Goal: Task Accomplishment & Management: Complete application form

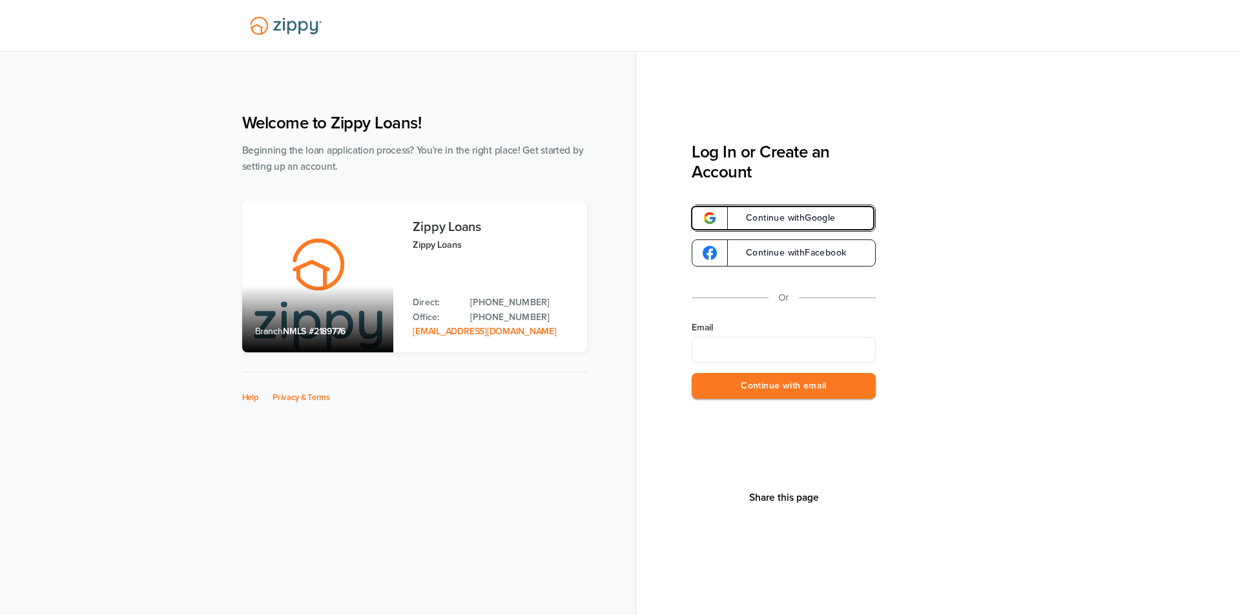
click at [805, 216] on span "Continue with Google" at bounding box center [784, 218] width 103 height 9
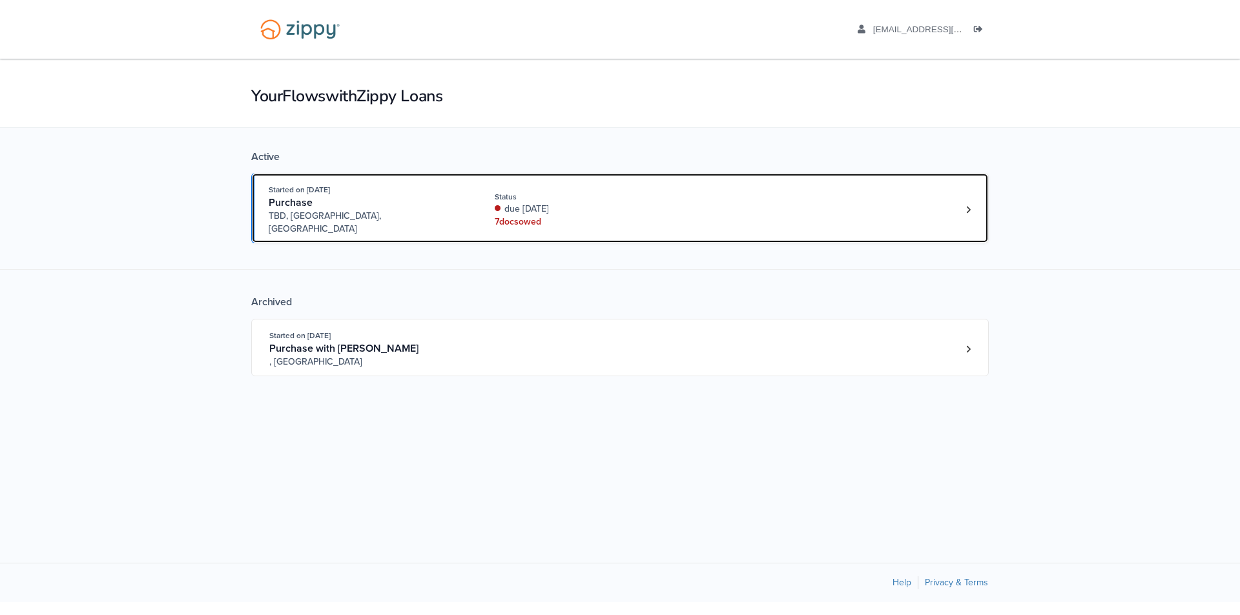
click at [805, 216] on div "Started on Sep. 18th, 2025 Purchase TBD, Warsaw, IN Status due 2 days ago 7 doc…" at bounding box center [614, 209] width 690 height 52
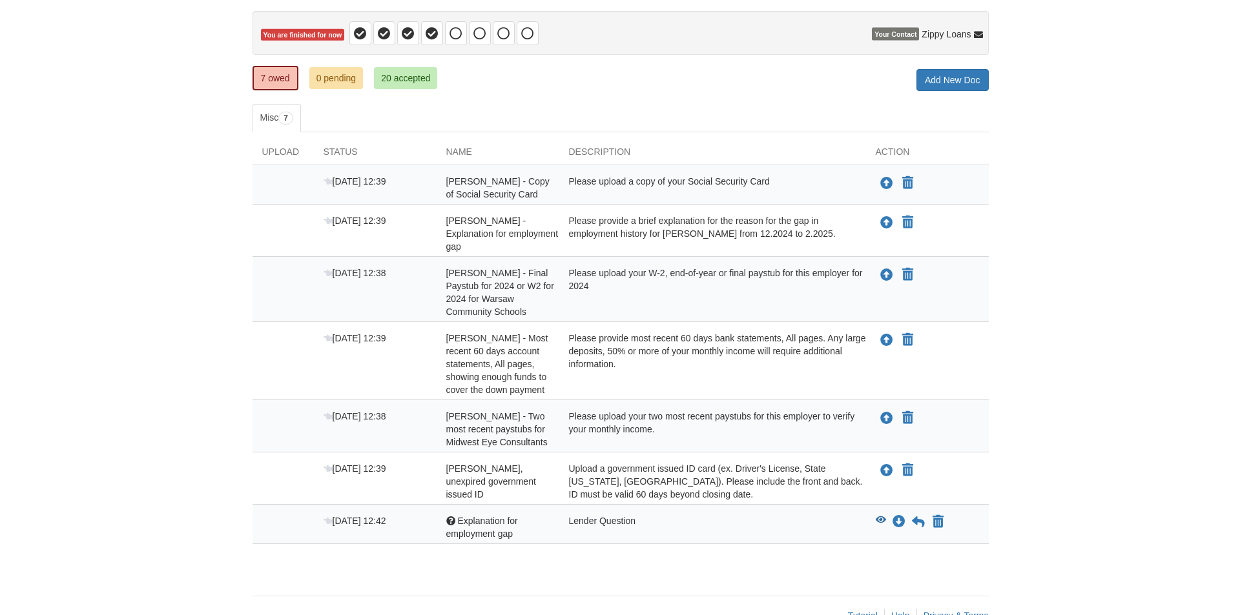
scroll to position [129, 0]
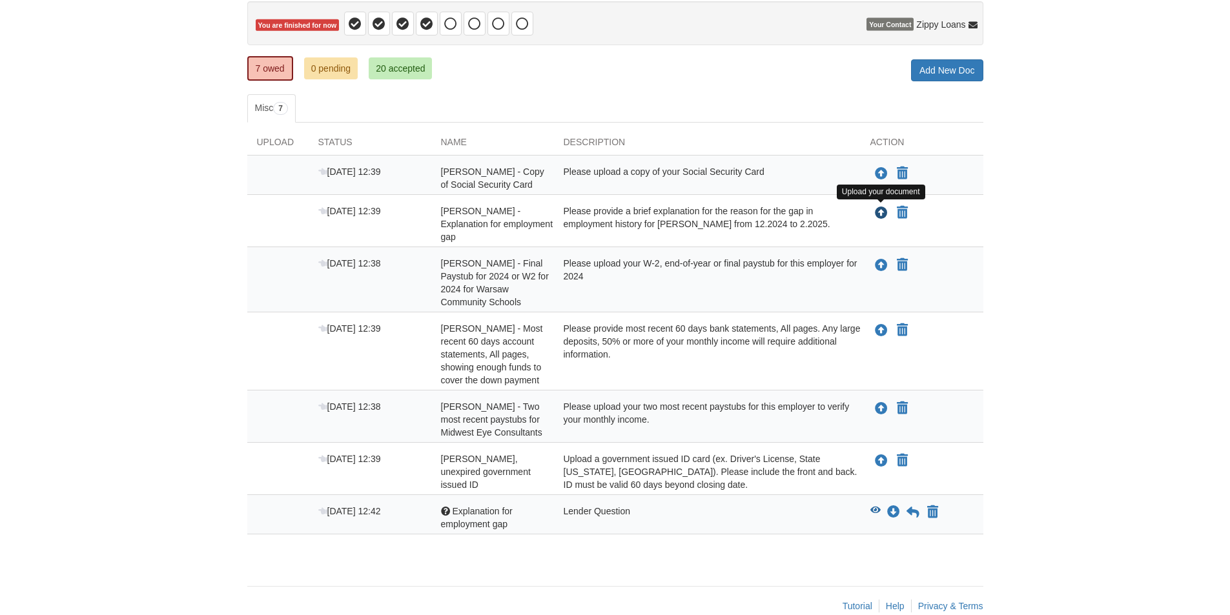
click at [881, 215] on icon "Upload Amanda Richards - Explanation for employment gap" at bounding box center [881, 213] width 13 height 13
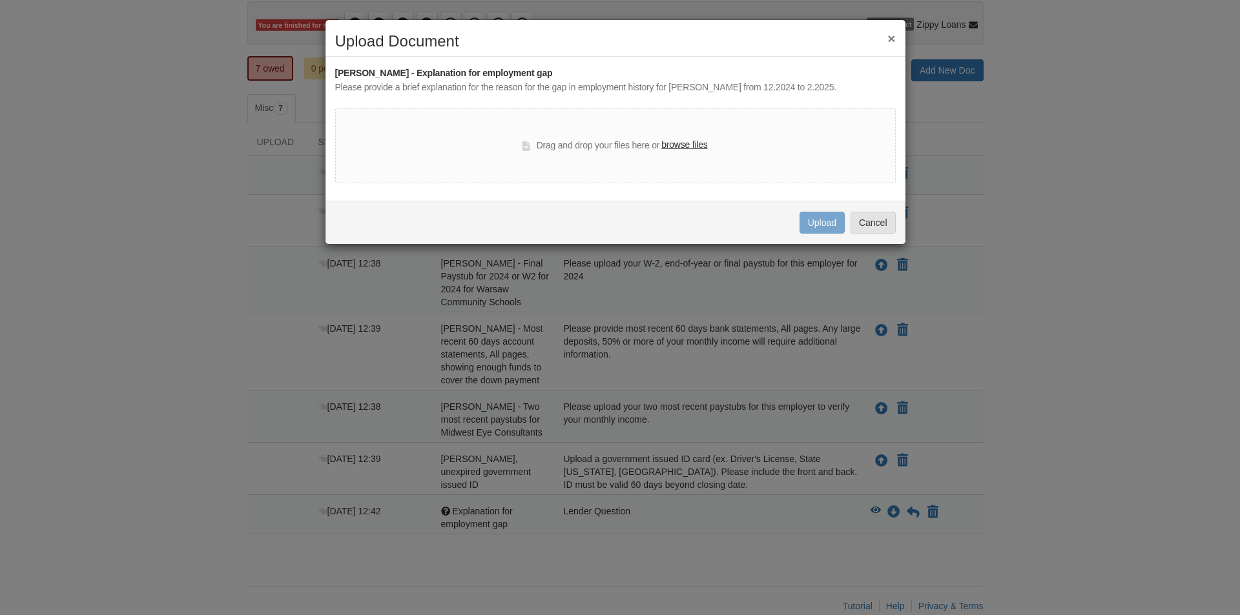
click at [701, 143] on label "browse files" at bounding box center [684, 145] width 46 height 14
click at [0, 0] on input "browse files" at bounding box center [0, 0] width 0 height 0
click at [672, 293] on div "× Upload Document Amanda Richards - Explanation for employment gap Please provi…" at bounding box center [620, 307] width 1240 height 615
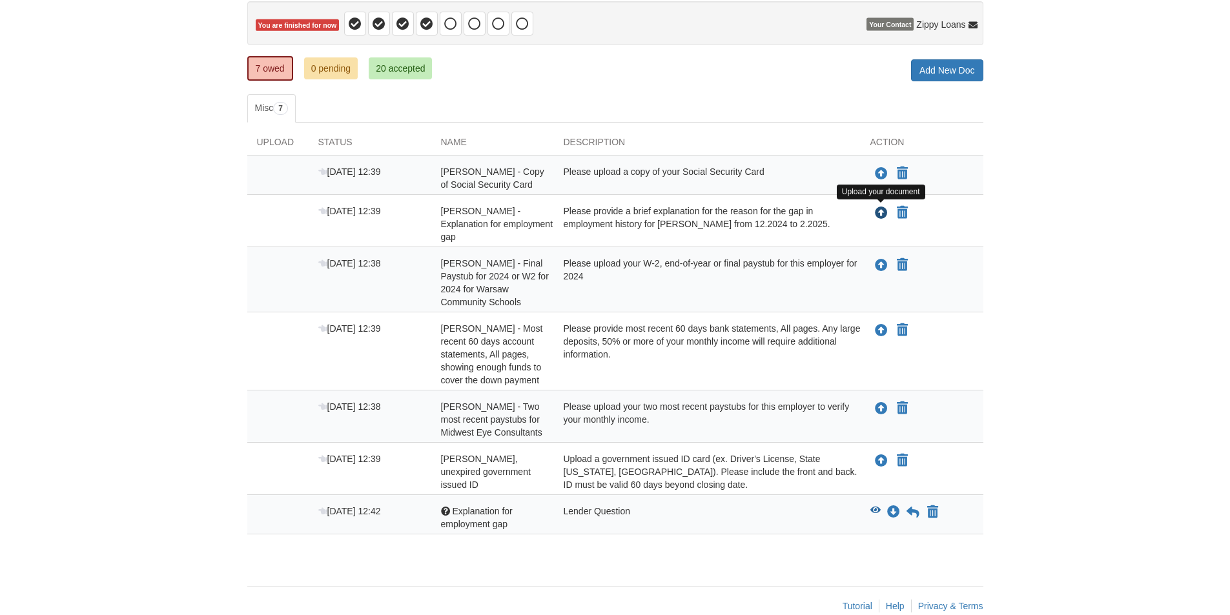
click at [882, 211] on icon "Upload Amanda Richards - Explanation for employment gap" at bounding box center [881, 213] width 13 height 13
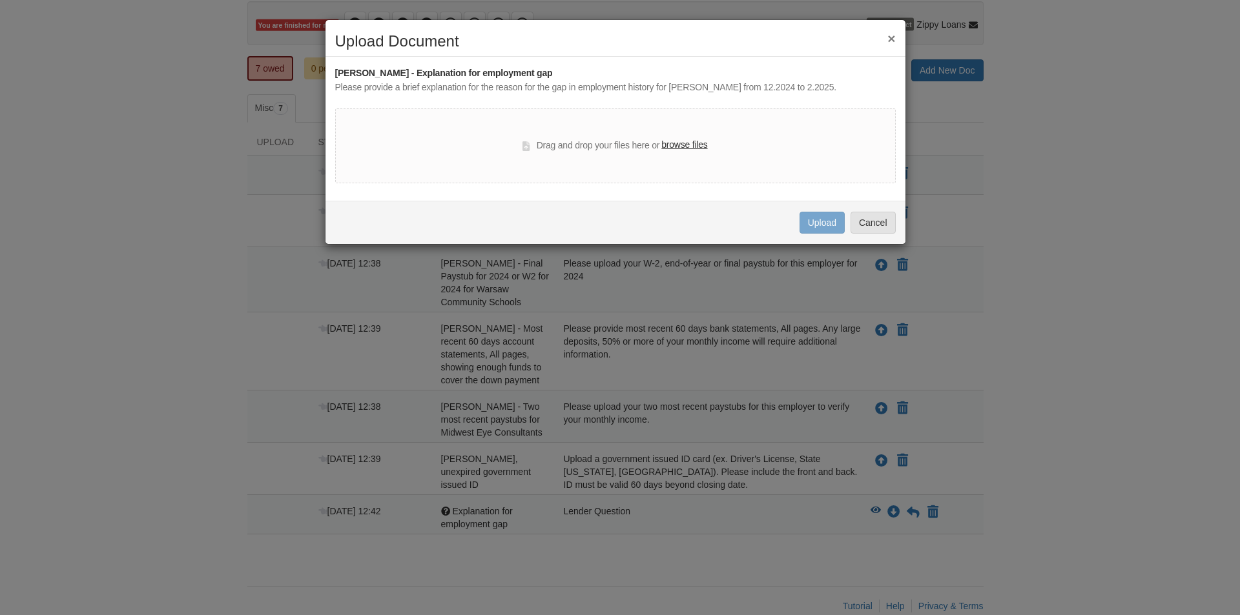
click at [692, 143] on label "browse files" at bounding box center [684, 145] width 46 height 14
click at [0, 0] on input "browse files" at bounding box center [0, 0] width 0 height 0
click at [893, 41] on button "×" at bounding box center [891, 39] width 8 height 14
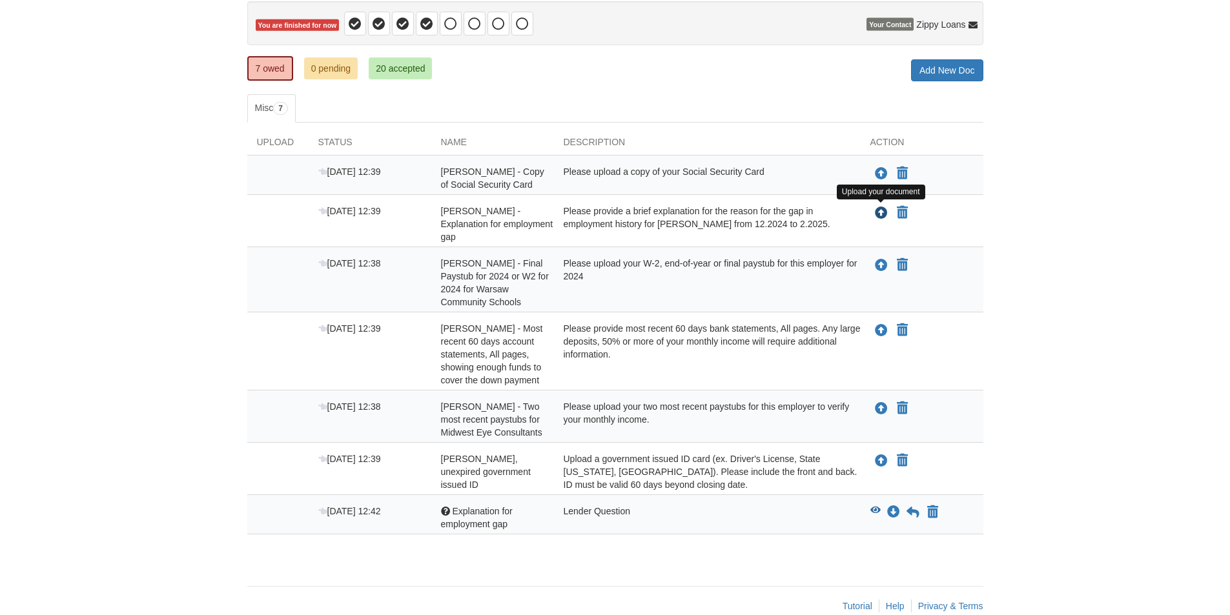
click at [882, 214] on icon "Upload Amanda Richards - Explanation for employment gap" at bounding box center [881, 213] width 13 height 13
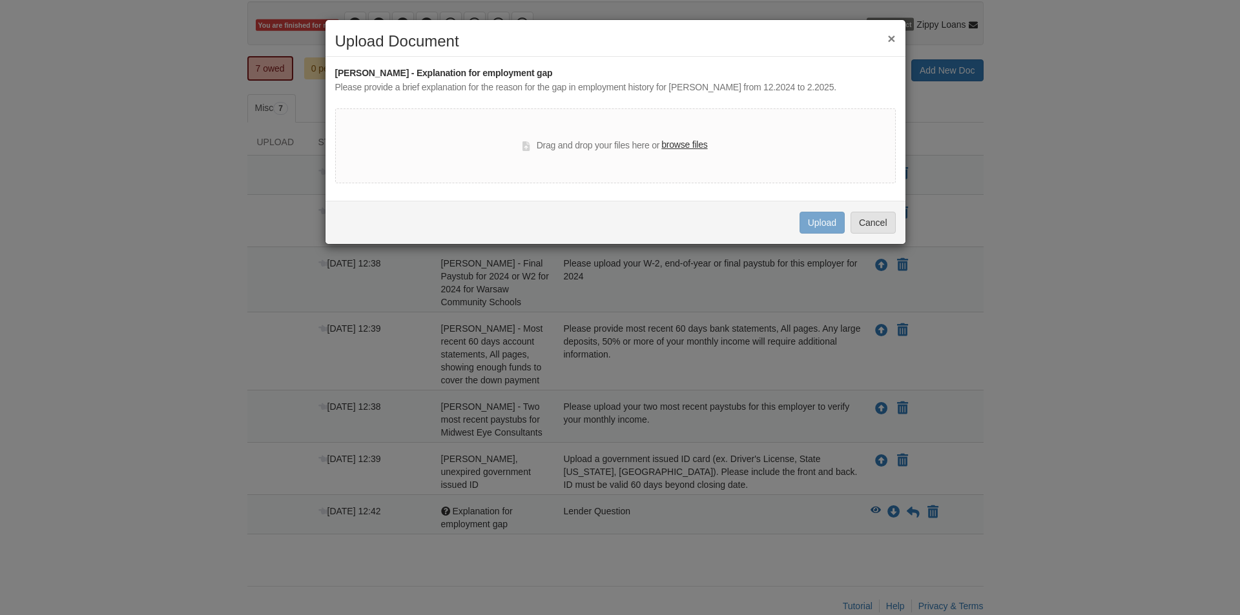
click at [691, 142] on label "browse files" at bounding box center [684, 145] width 46 height 14
click at [0, 0] on input "browse files" at bounding box center [0, 0] width 0 height 0
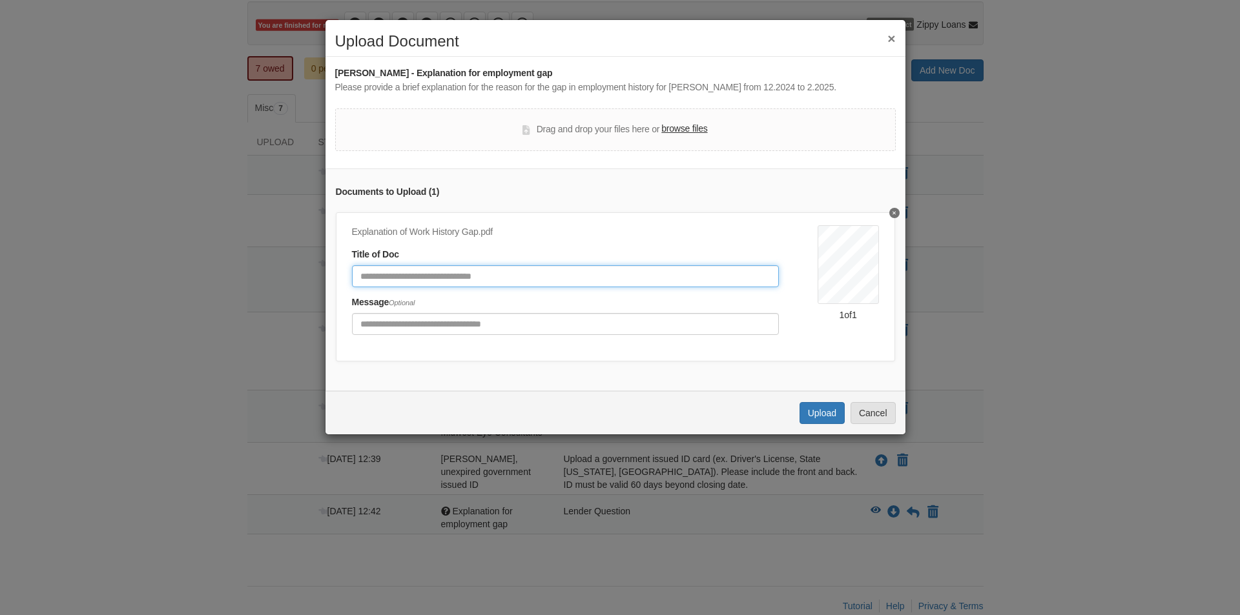
click at [556, 274] on input "Document Title" at bounding box center [565, 276] width 427 height 22
type input "*"
type input "**********"
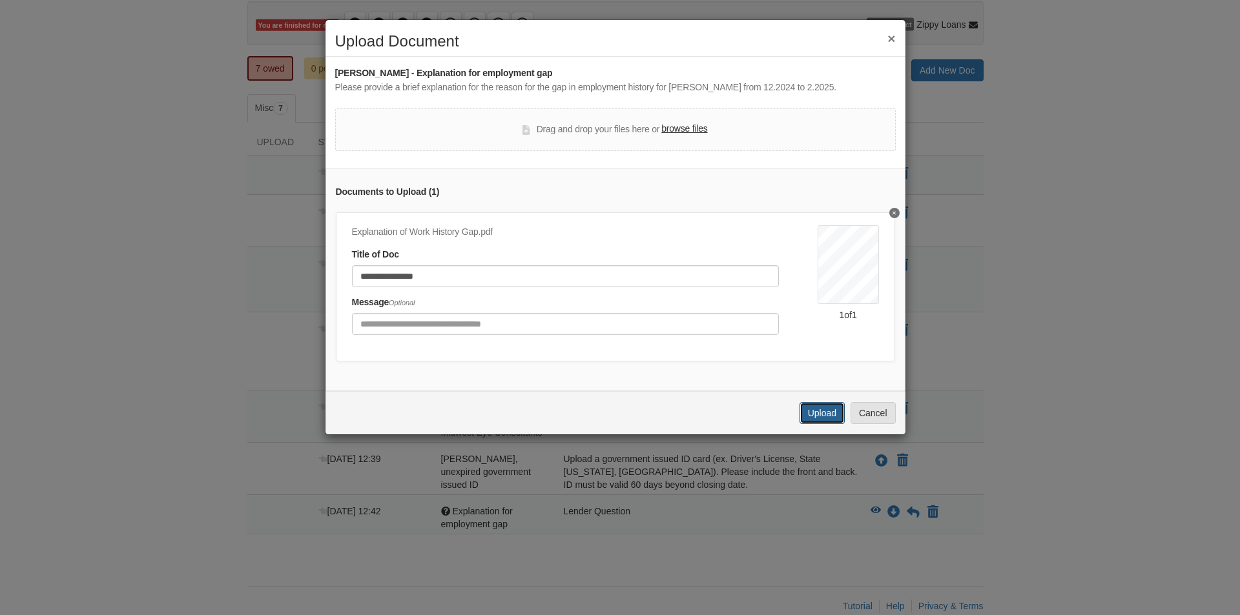
click at [818, 421] on button "Upload" at bounding box center [821, 413] width 45 height 22
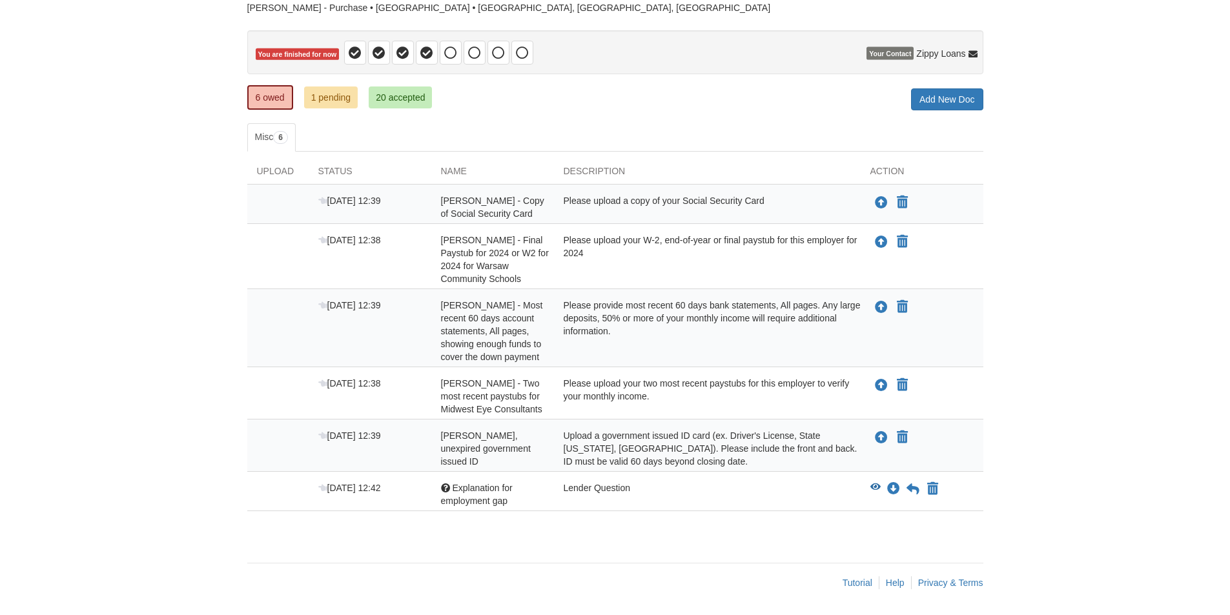
scroll to position [100, 0]
click at [895, 487] on icon "Download Explanation for employment gap" at bounding box center [893, 489] width 13 height 13
click at [875, 486] on icon "View Explanation for employment gap" at bounding box center [875, 487] width 10 height 9
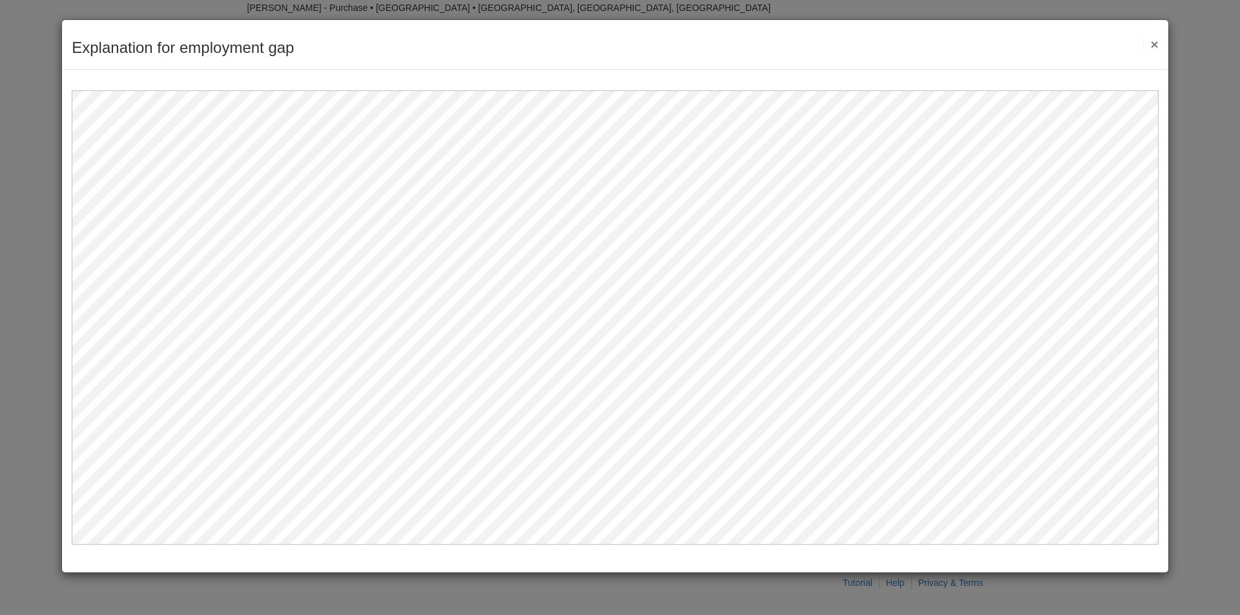
click at [1150, 45] on button "×" at bounding box center [1150, 44] width 15 height 14
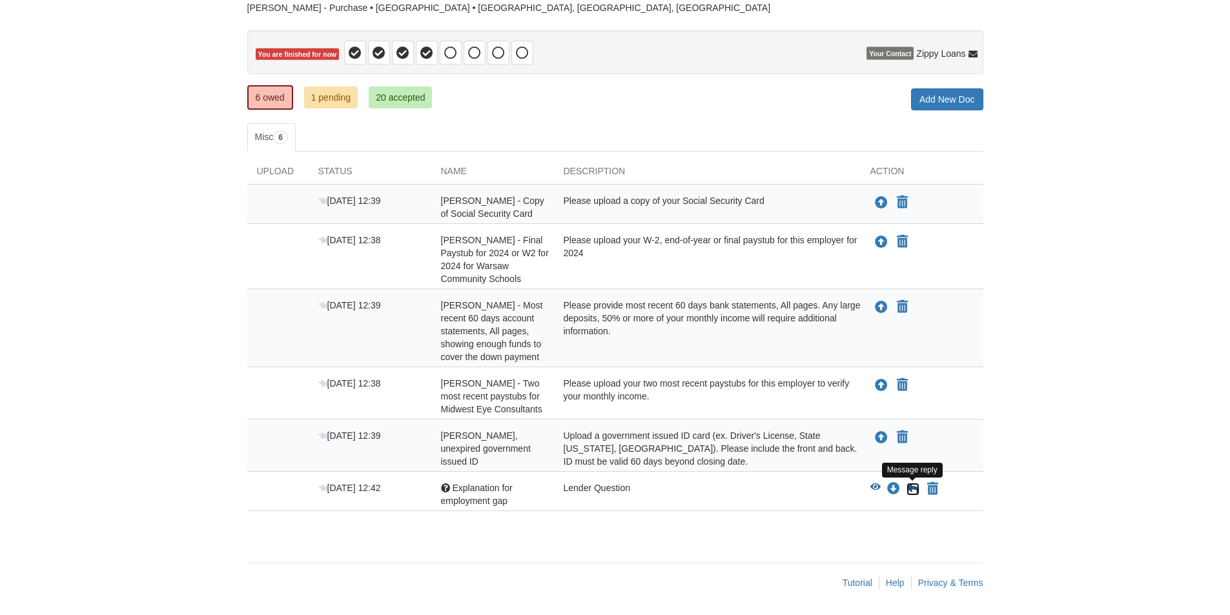
click at [914, 494] on icon at bounding box center [913, 489] width 13 height 13
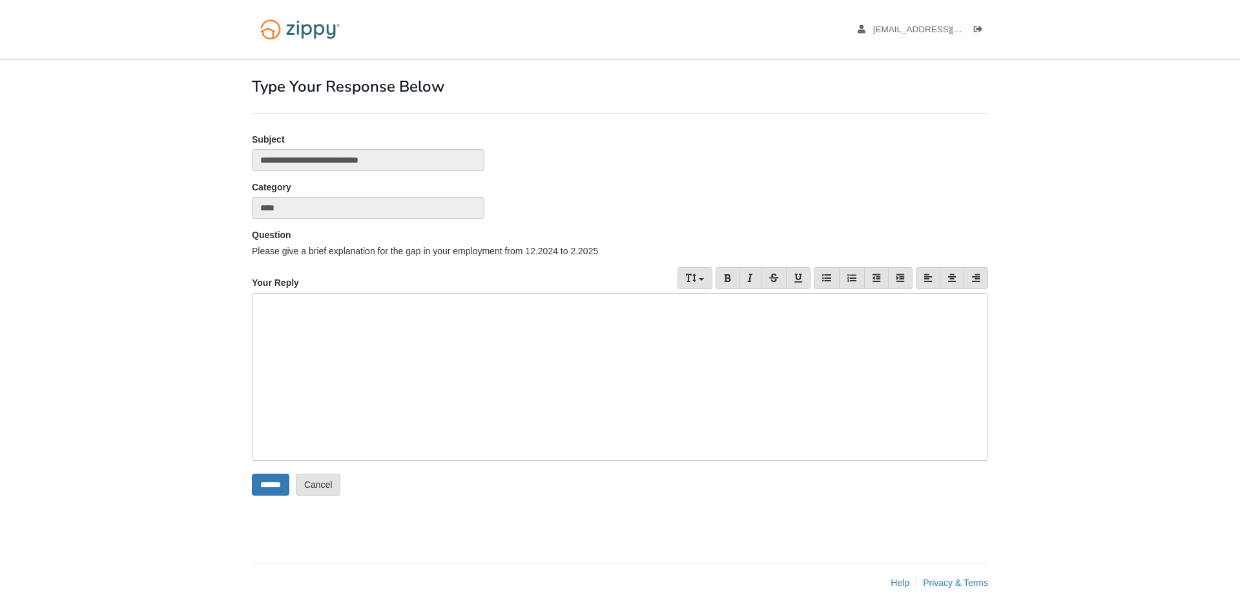
click at [520, 347] on div at bounding box center [620, 377] width 736 height 168
click at [435, 303] on div "**********" at bounding box center [620, 377] width 736 height 168
click at [274, 489] on input "******" at bounding box center [270, 485] width 37 height 22
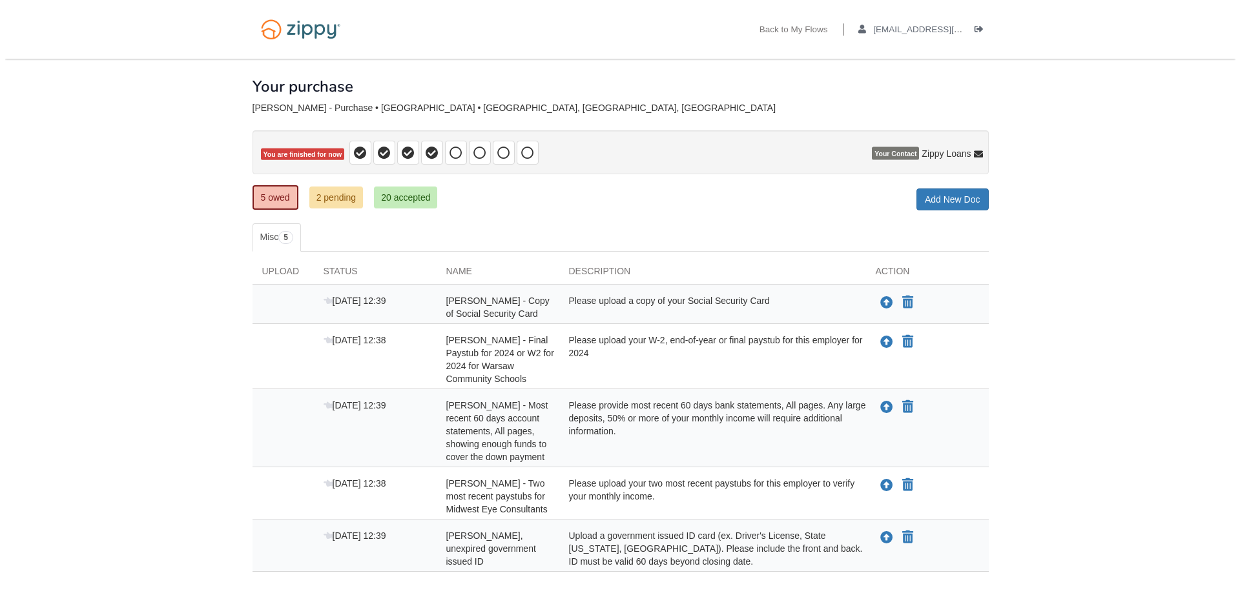
scroll to position [61, 0]
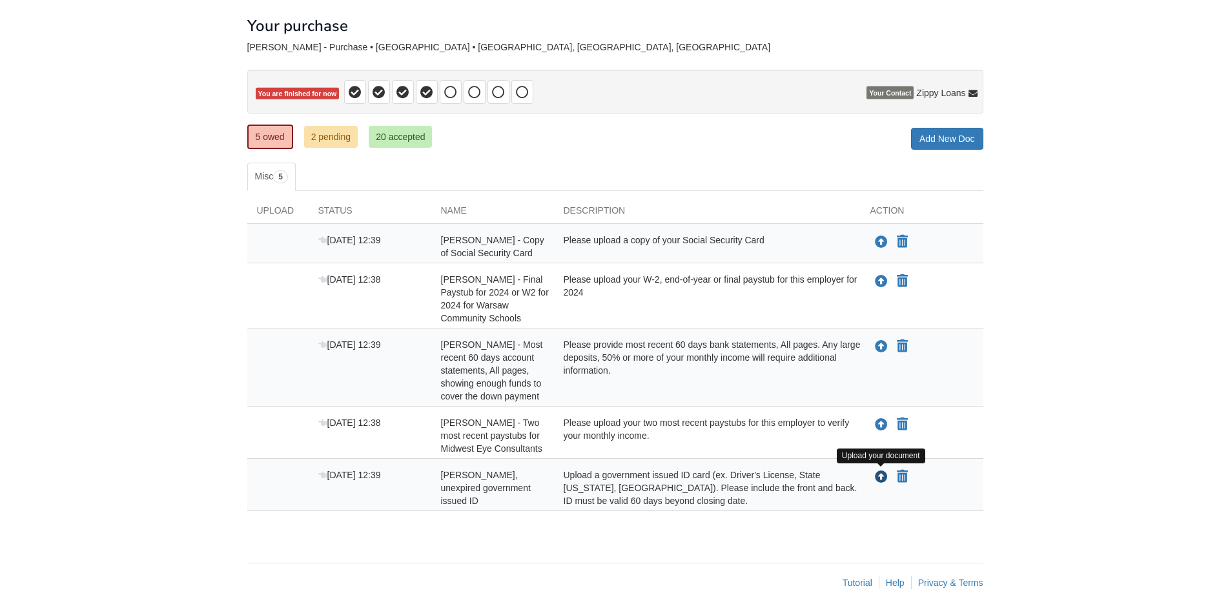
click at [882, 478] on icon "Upload Amanda Richards - Valid, unexpired government issued ID" at bounding box center [881, 477] width 13 height 13
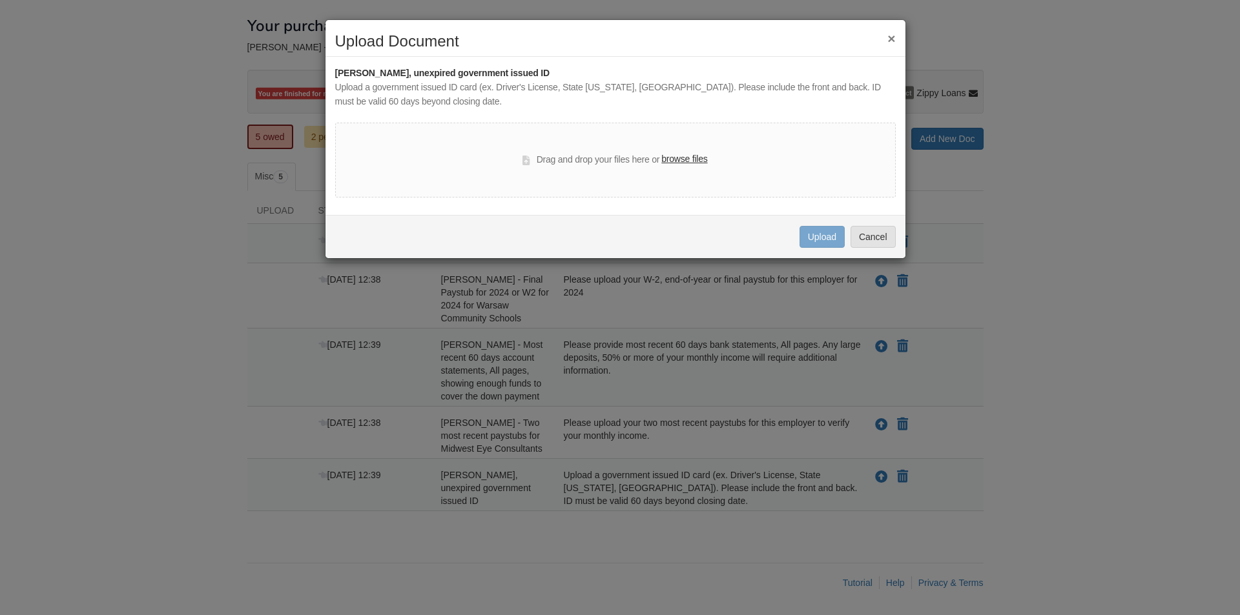
click at [690, 160] on label "browse files" at bounding box center [684, 159] width 46 height 14
click at [0, 0] on input "browse files" at bounding box center [0, 0] width 0 height 0
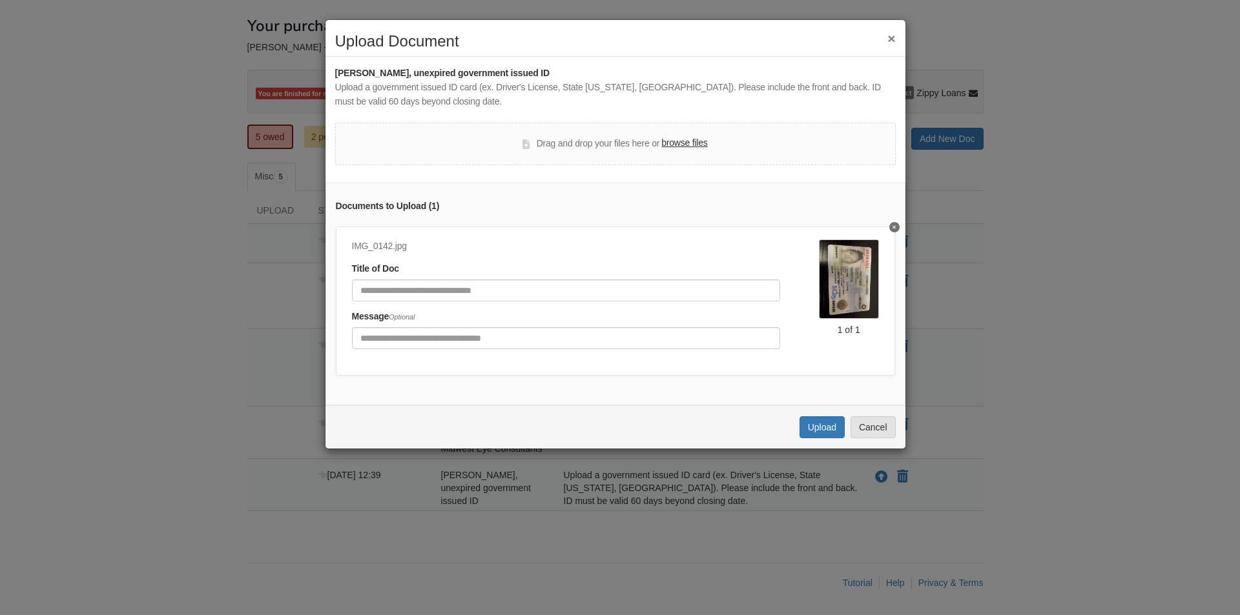
click at [679, 145] on label "browse files" at bounding box center [684, 143] width 46 height 14
click at [0, 0] on input "browse files" at bounding box center [0, 0] width 0 height 0
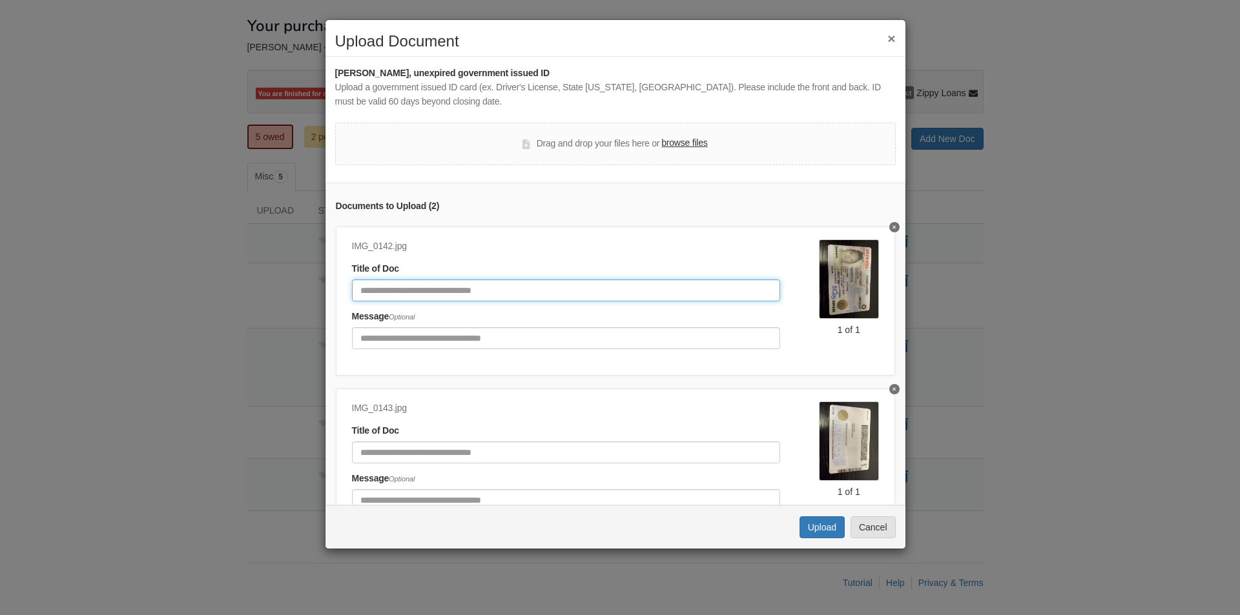
click at [506, 289] on input "Document Title" at bounding box center [566, 291] width 428 height 22
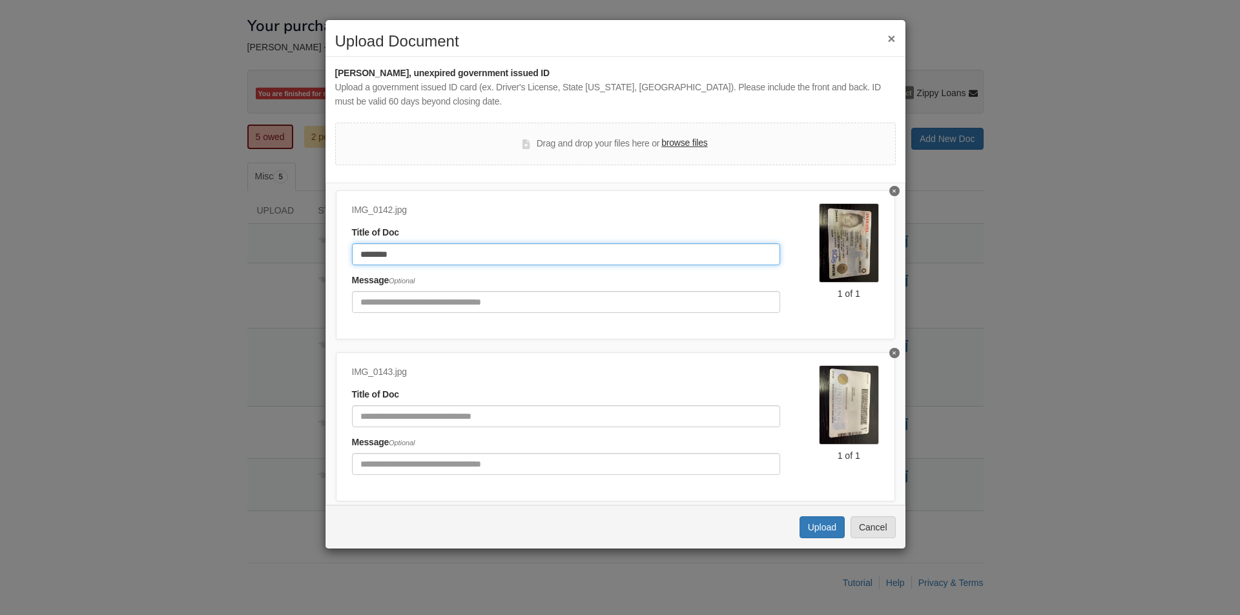
scroll to position [72, 0]
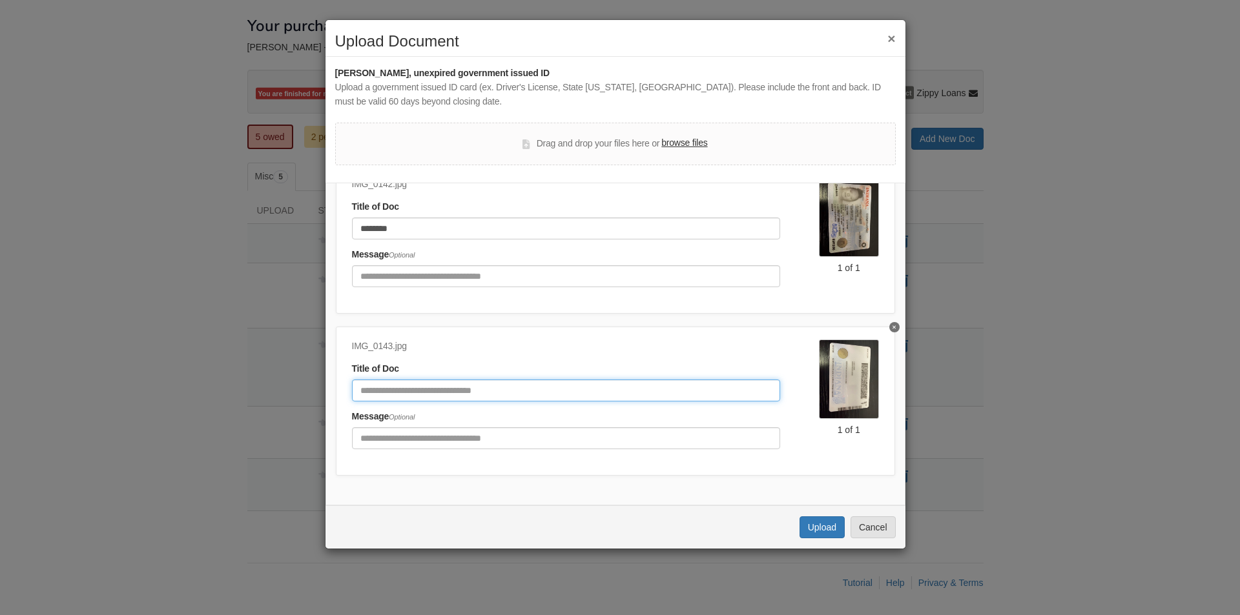
click at [451, 384] on input "Document Title" at bounding box center [566, 391] width 428 height 22
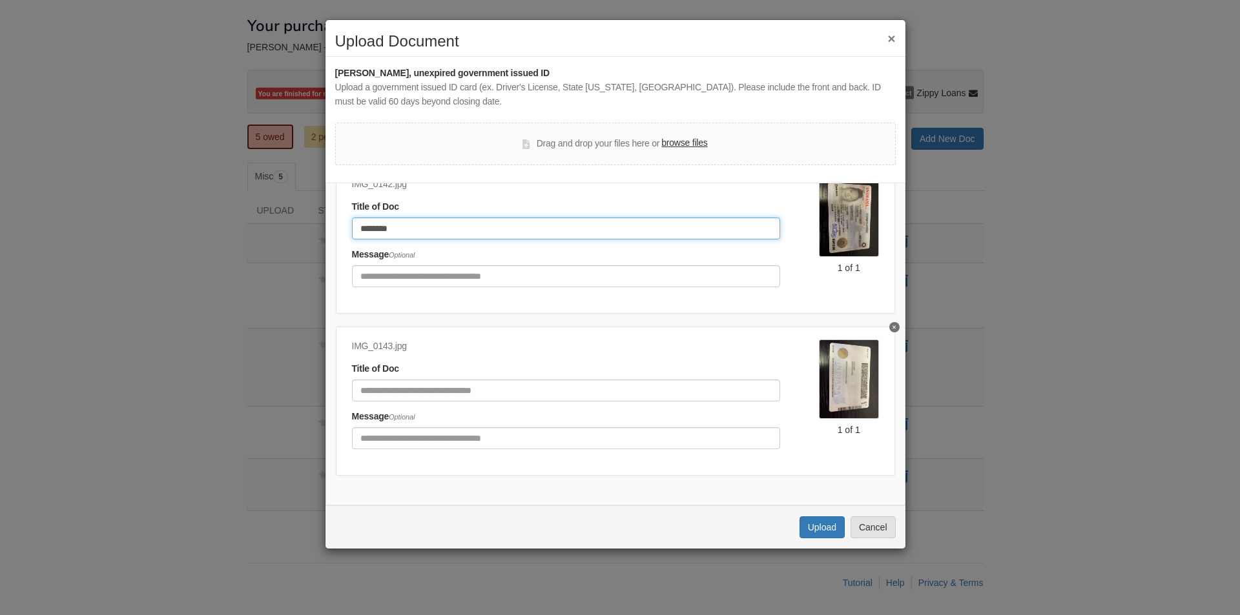
click at [419, 225] on input "********" at bounding box center [566, 229] width 428 height 22
type input "**********"
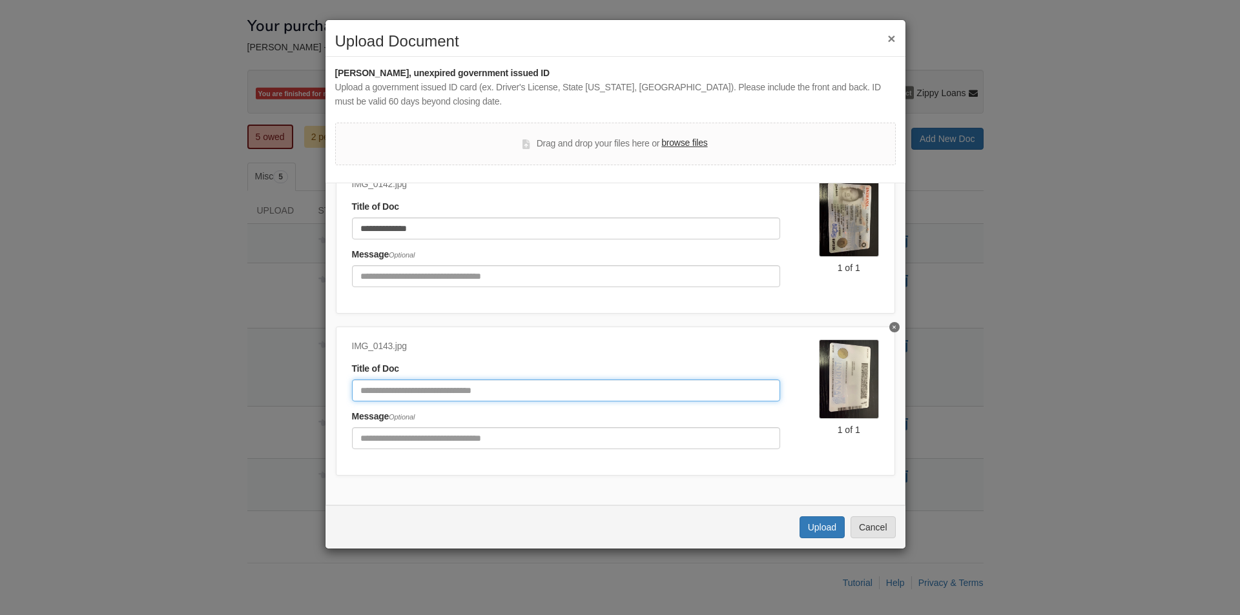
drag, startPoint x: 430, startPoint y: 384, endPoint x: 438, endPoint y: 375, distance: 12.4
click at [431, 382] on input "Document Title" at bounding box center [566, 391] width 428 height 22
type input "**********"
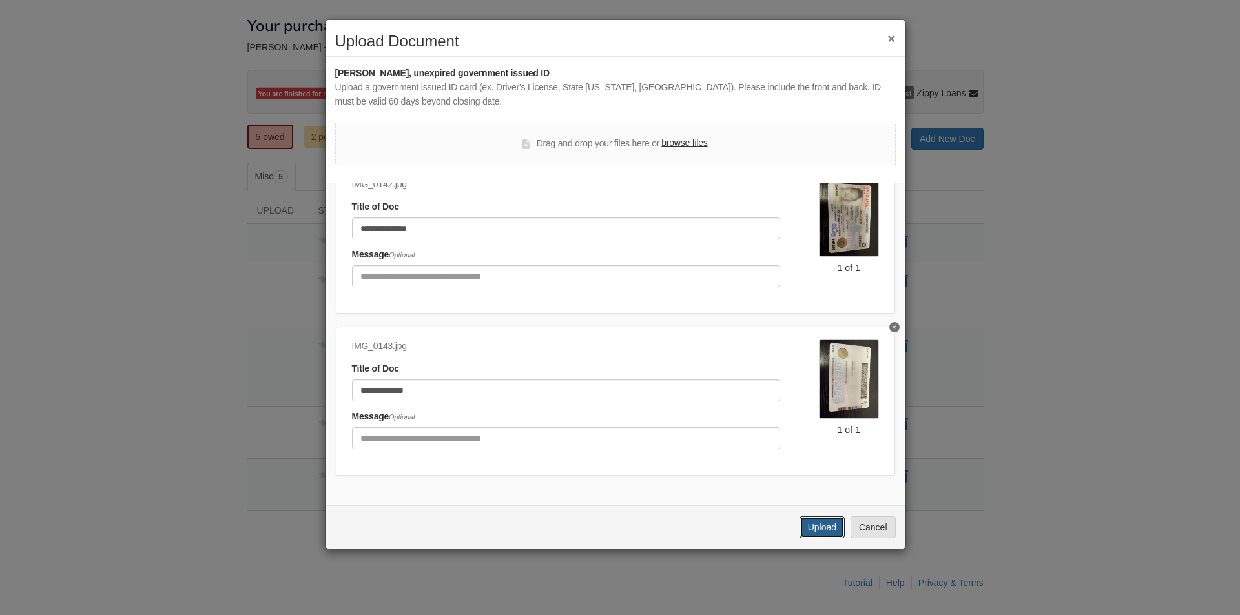
click at [819, 528] on button "Upload" at bounding box center [821, 528] width 45 height 22
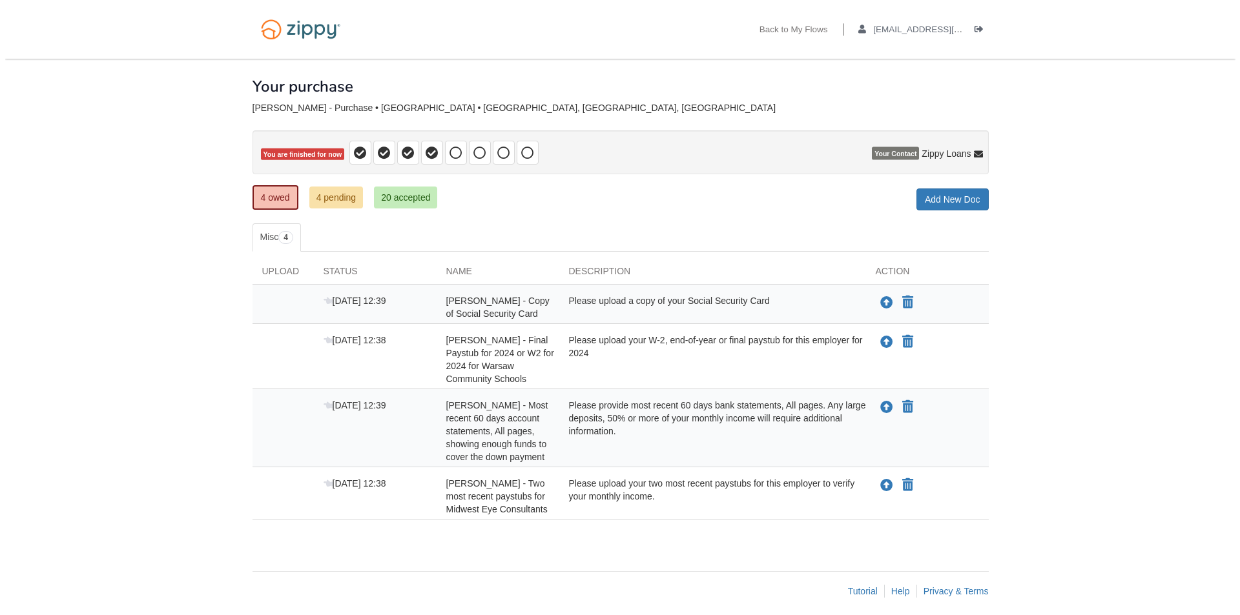
scroll to position [8, 0]
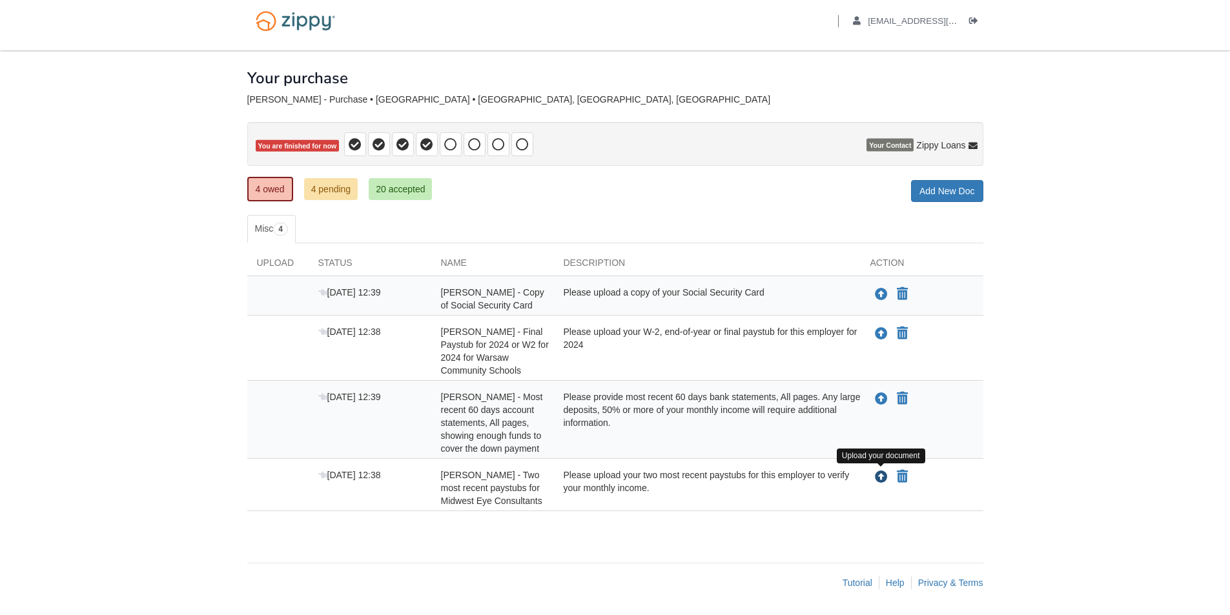
click at [881, 481] on icon "Upload Amanda Richards - Two most recent paystubs for Midwest Eye Consultants" at bounding box center [881, 477] width 13 height 13
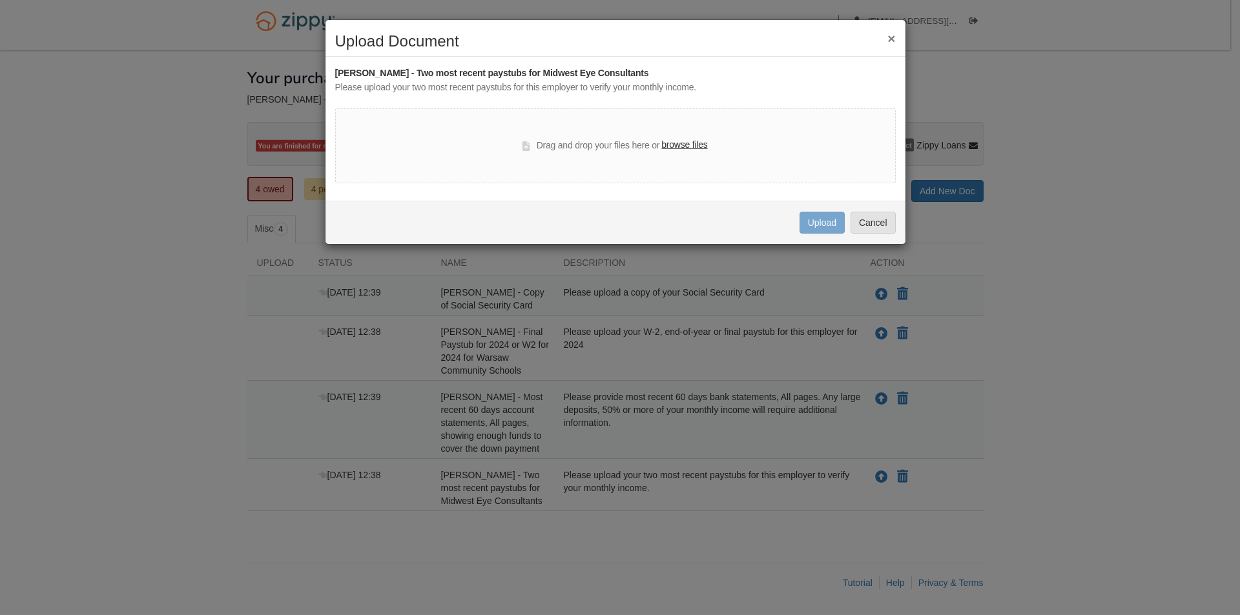
click at [688, 144] on label "browse files" at bounding box center [684, 145] width 46 height 14
click at [0, 0] on input "browse files" at bounding box center [0, 0] width 0 height 0
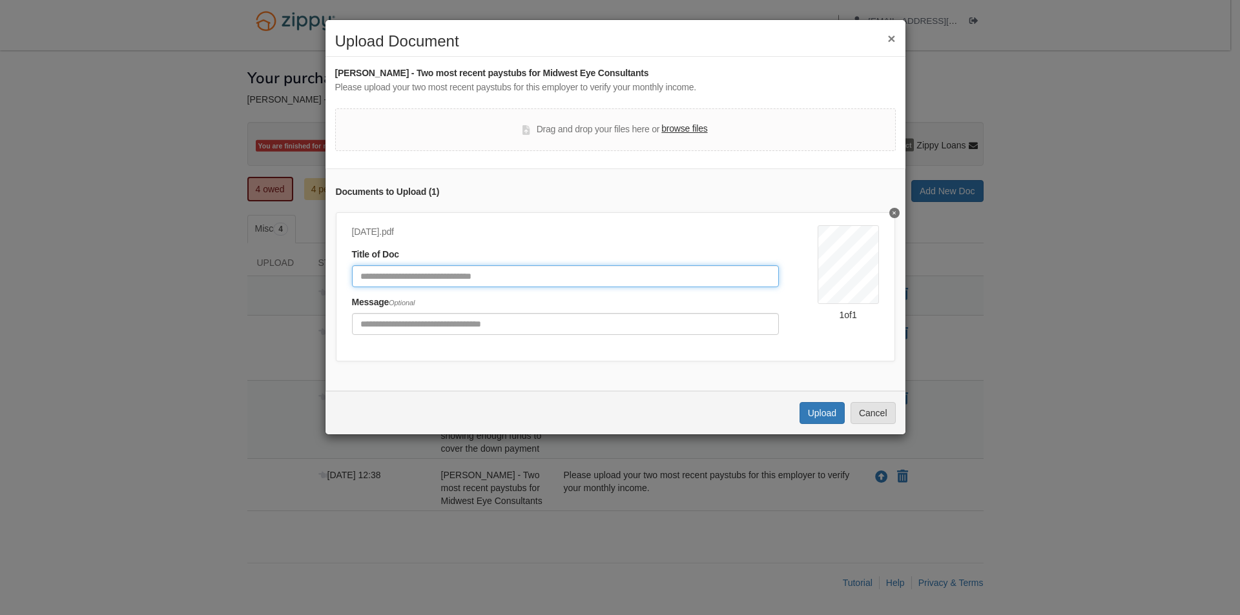
click at [473, 278] on input "Document Title" at bounding box center [565, 276] width 427 height 22
type input "**********"
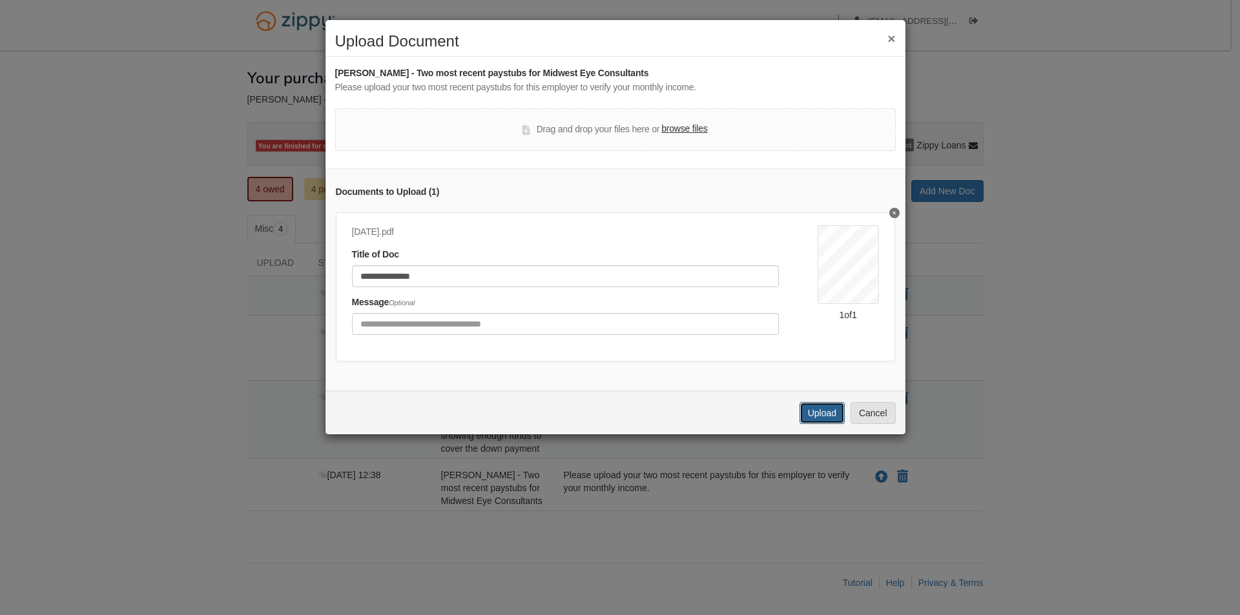
click at [821, 424] on button "Upload" at bounding box center [821, 413] width 45 height 22
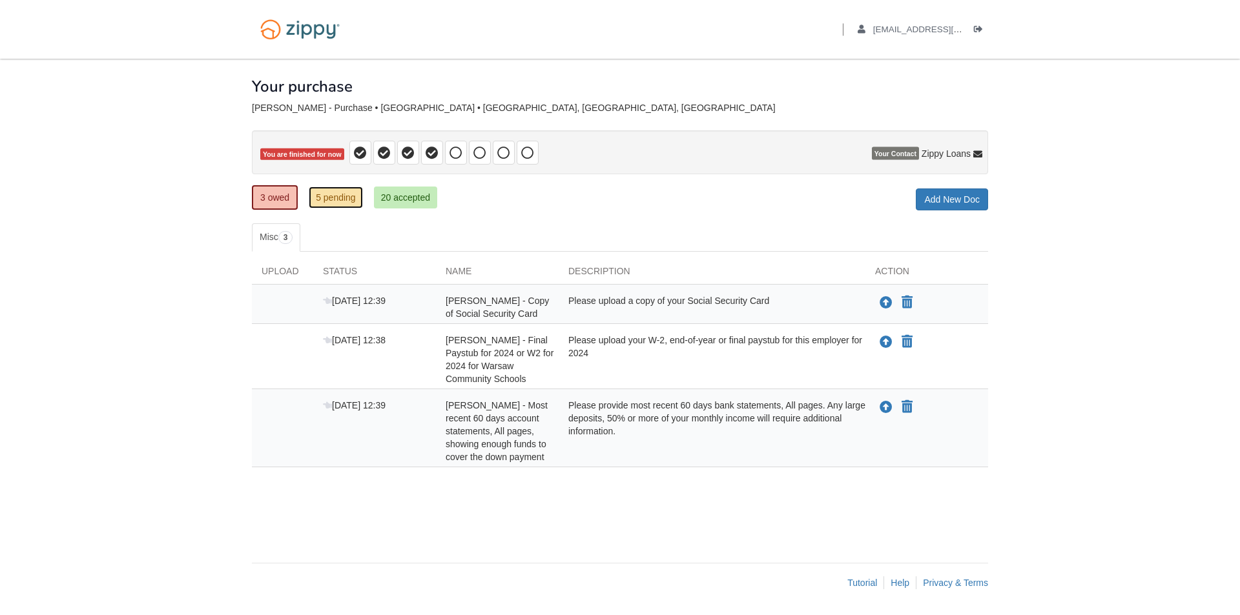
click at [335, 201] on link "5 pending" at bounding box center [336, 198] width 54 height 22
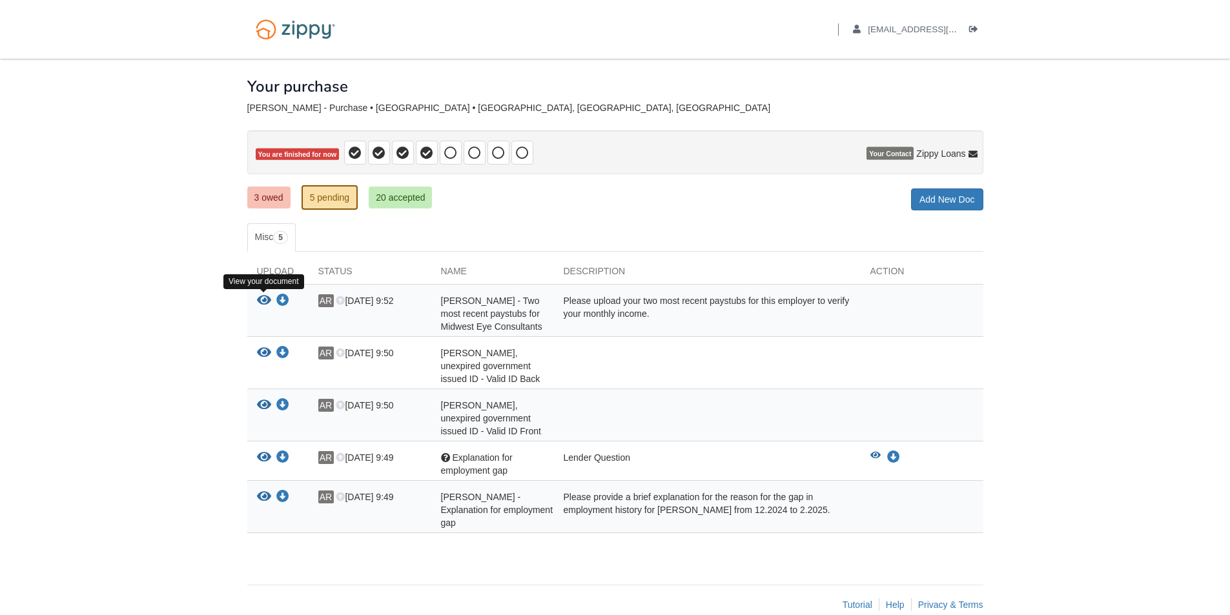
click at [261, 300] on icon "View Amanda Richards - Two most recent paystubs for Midwest Eye Consultants" at bounding box center [264, 300] width 14 height 13
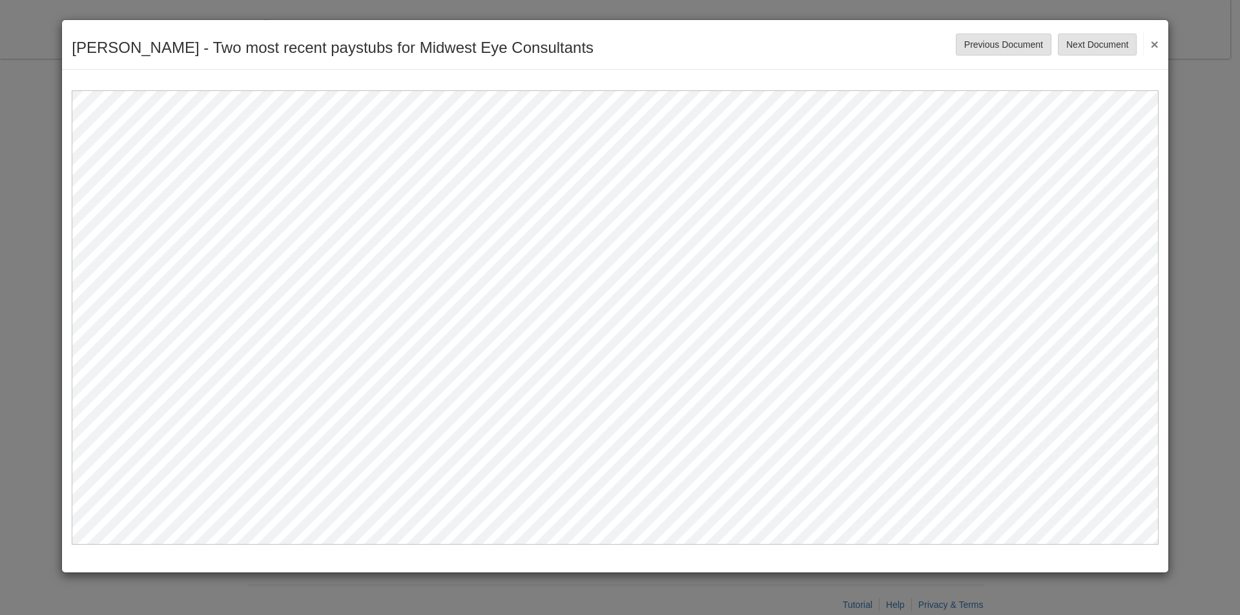
click at [1155, 38] on button "×" at bounding box center [1150, 43] width 15 height 23
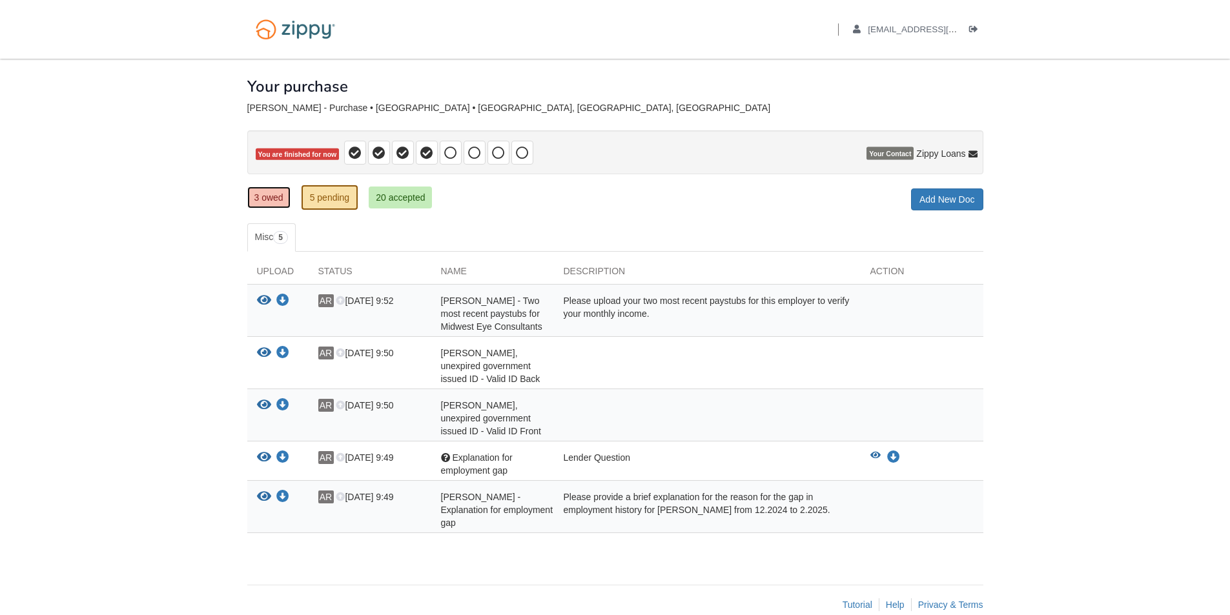
click at [277, 200] on link "3 owed" at bounding box center [268, 198] width 43 height 22
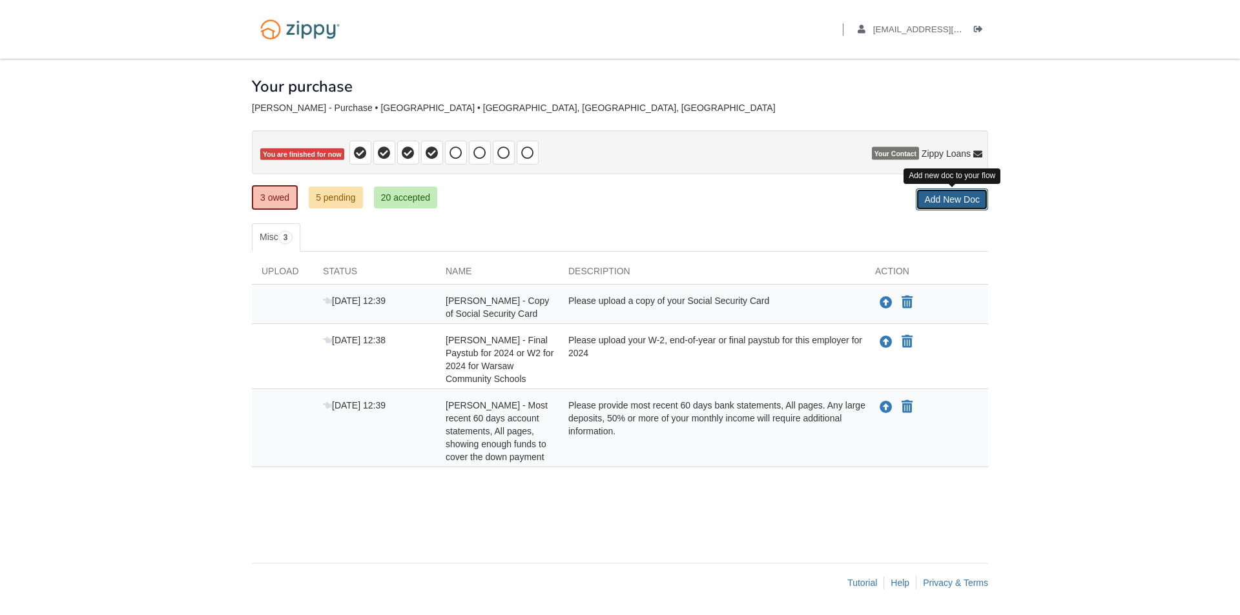
click at [969, 198] on link "Add New Doc" at bounding box center [952, 200] width 72 height 22
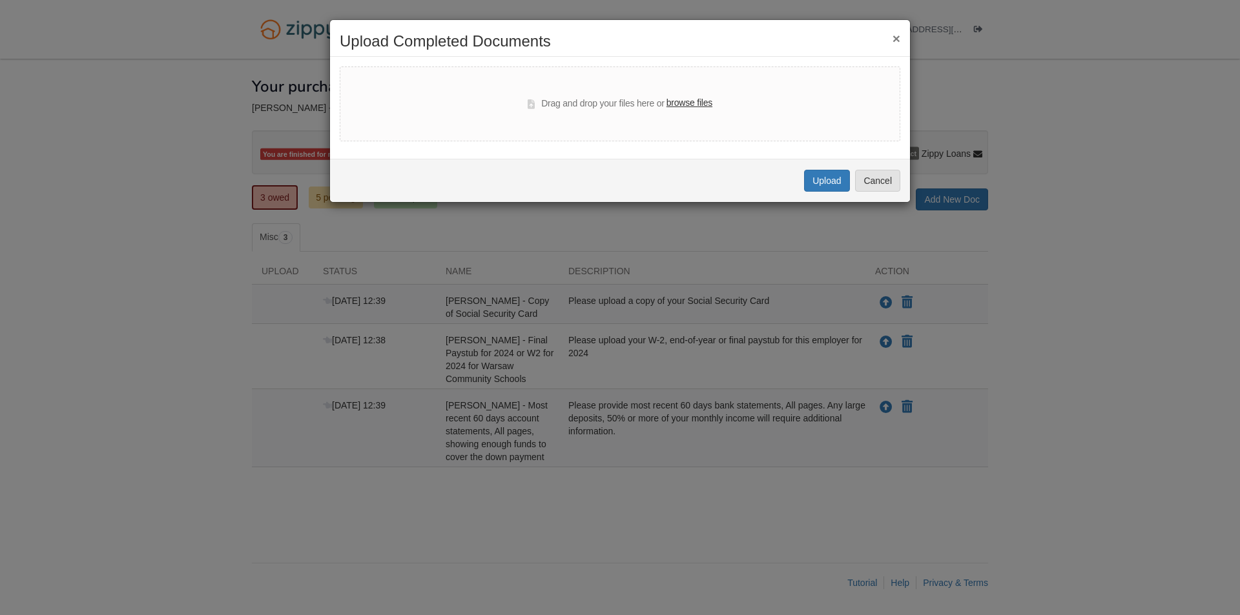
click at [677, 103] on label "browse files" at bounding box center [689, 103] width 46 height 14
click at [0, 0] on input "browse files" at bounding box center [0, 0] width 0 height 0
select select "****"
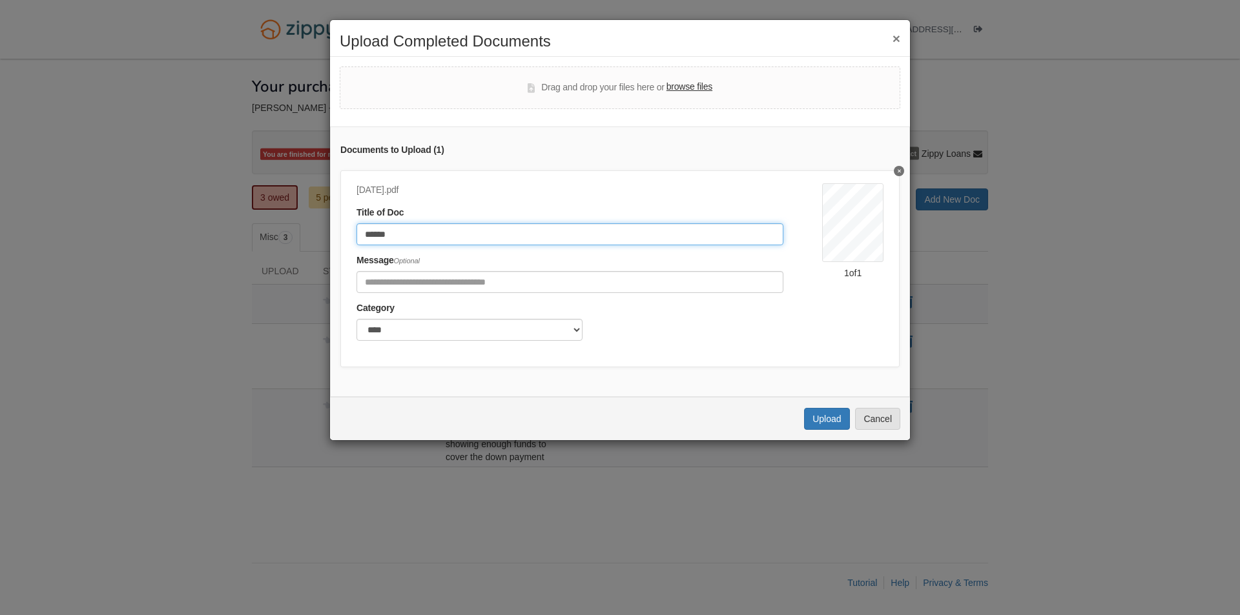
click at [461, 232] on input "******" at bounding box center [569, 234] width 427 height 22
type input "**********"
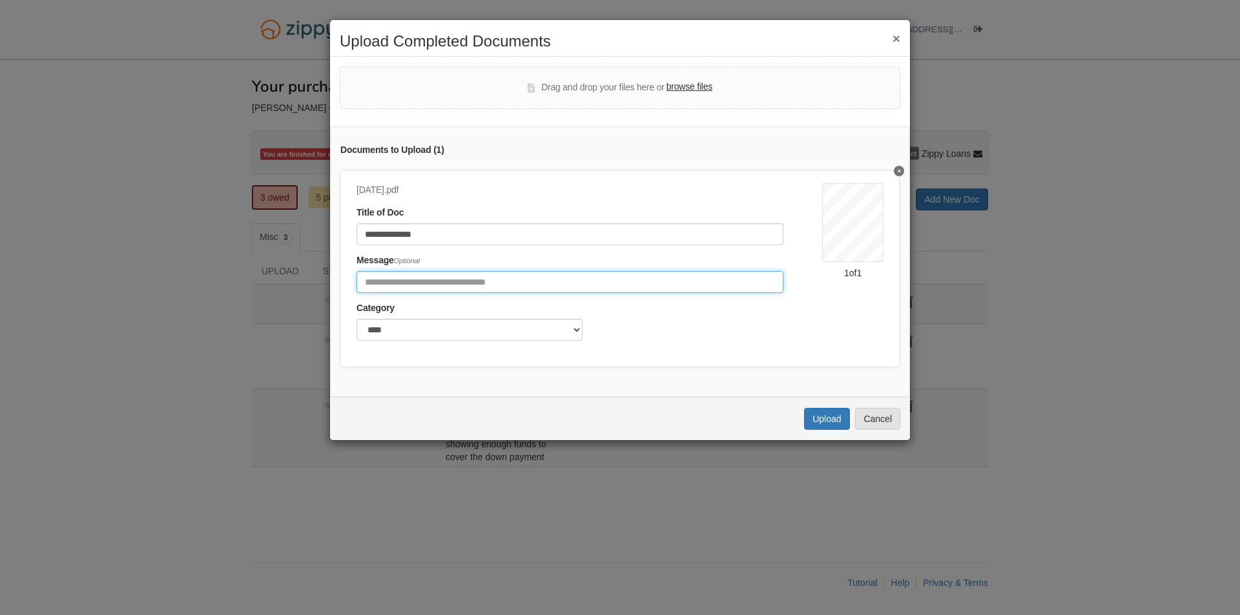
click at [487, 282] on input "Include any comments on this document" at bounding box center [569, 282] width 427 height 22
type input "**********"
click at [830, 427] on button "Upload" at bounding box center [826, 419] width 45 height 22
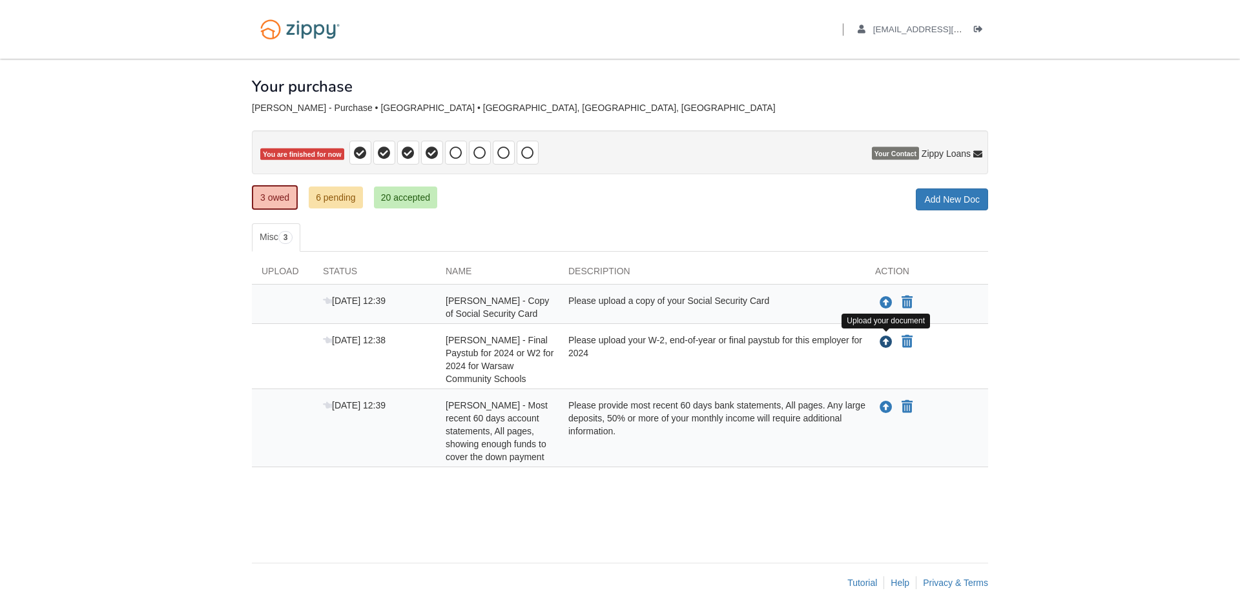
click at [882, 342] on icon "Upload Amanda Richards - Final Paystub for 2024 or W2 for 2024 for Warsaw Commu…" at bounding box center [886, 342] width 13 height 13
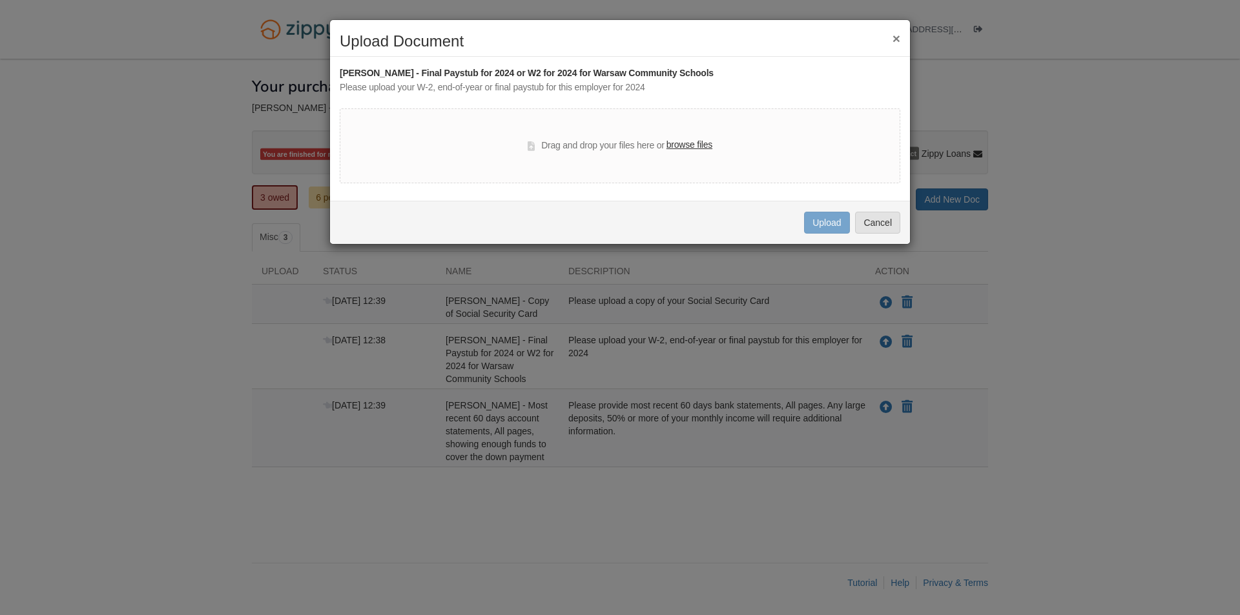
click at [688, 148] on label "browse files" at bounding box center [689, 145] width 46 height 14
click at [0, 0] on input "browse files" at bounding box center [0, 0] width 0 height 0
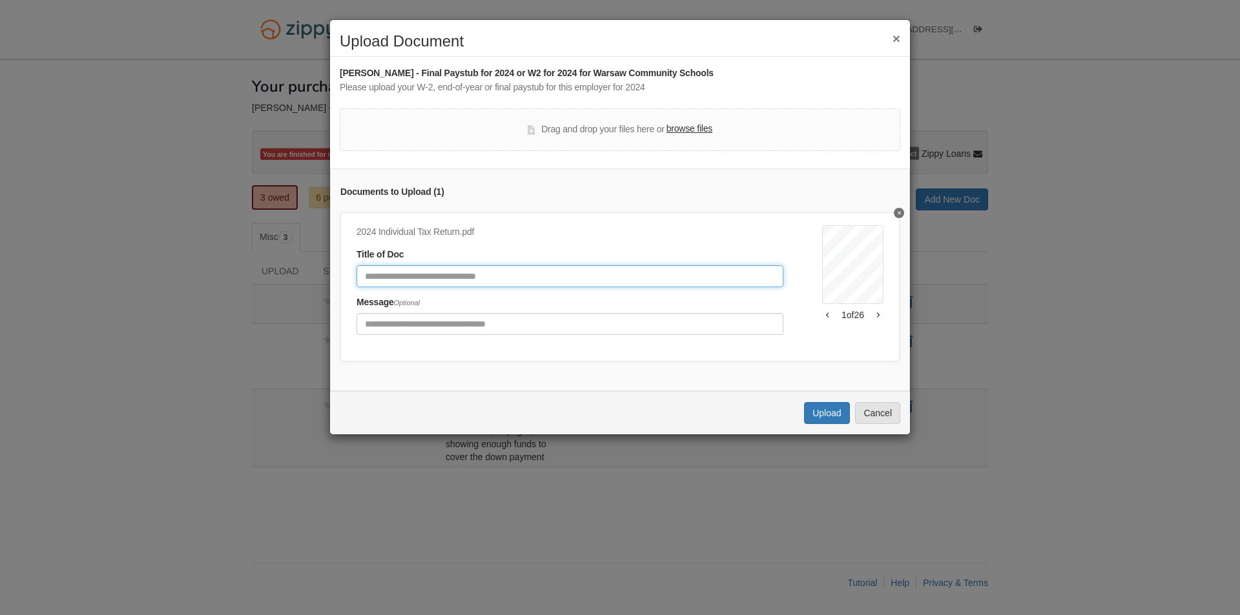
click at [513, 278] on input "Document Title" at bounding box center [569, 276] width 427 height 22
type input "**********"
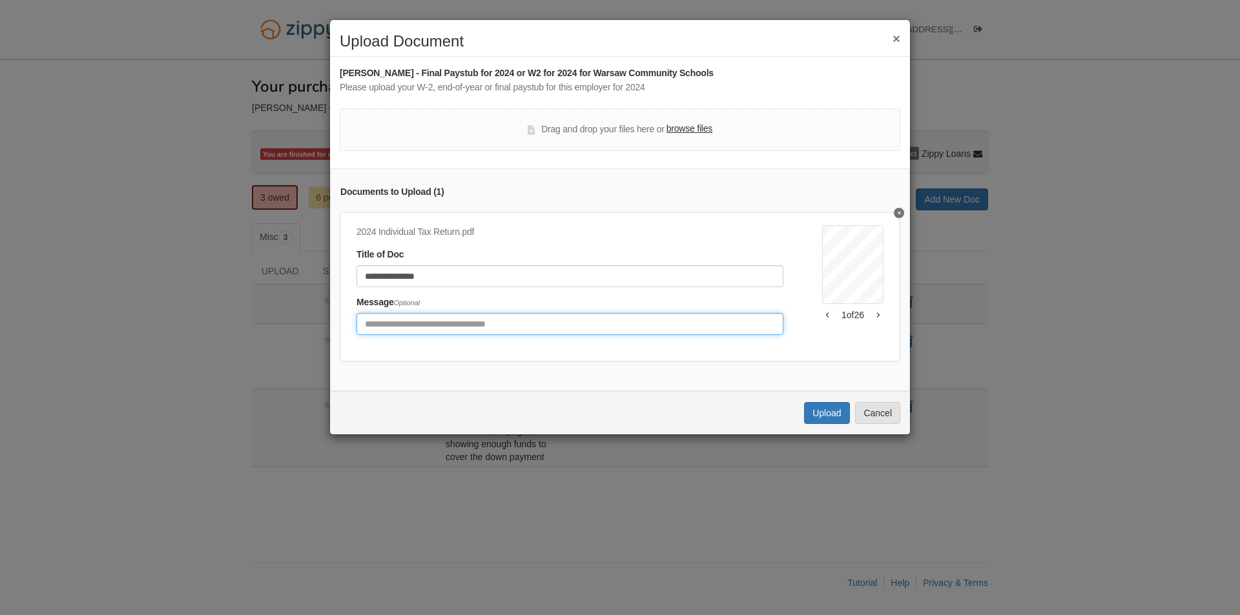
click at [476, 326] on input "Include any comments on this document" at bounding box center [569, 324] width 427 height 22
type input "**********"
click at [833, 419] on button "Upload" at bounding box center [826, 413] width 45 height 22
